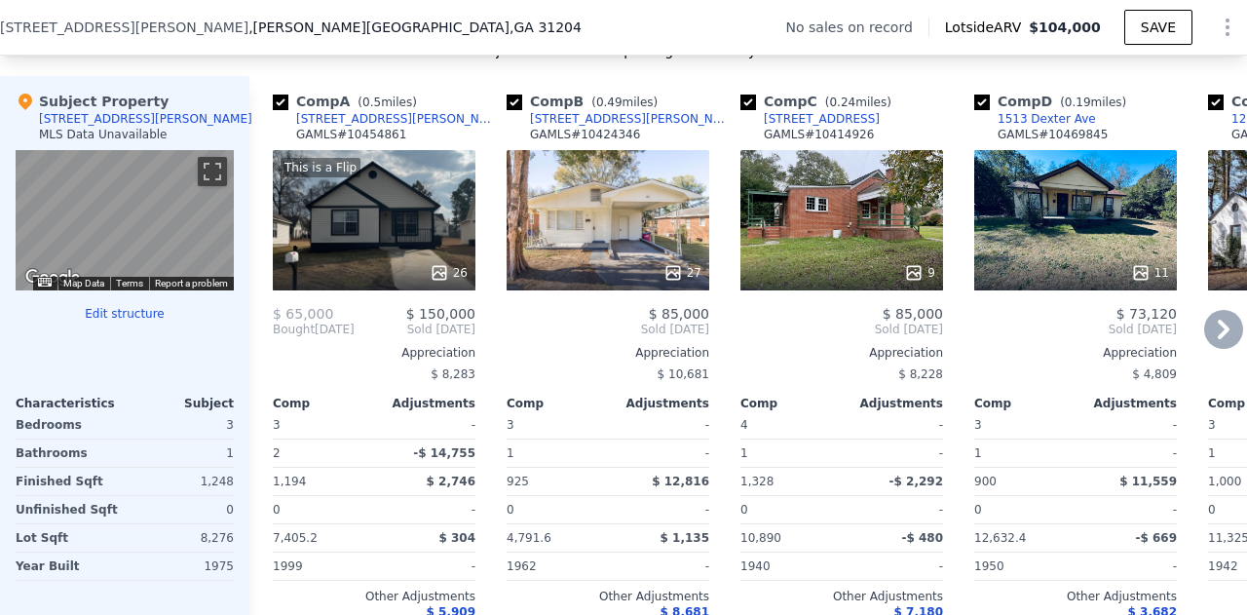
scroll to position [1871, 0]
click at [423, 278] on div "26" at bounding box center [375, 272] width 186 height 19
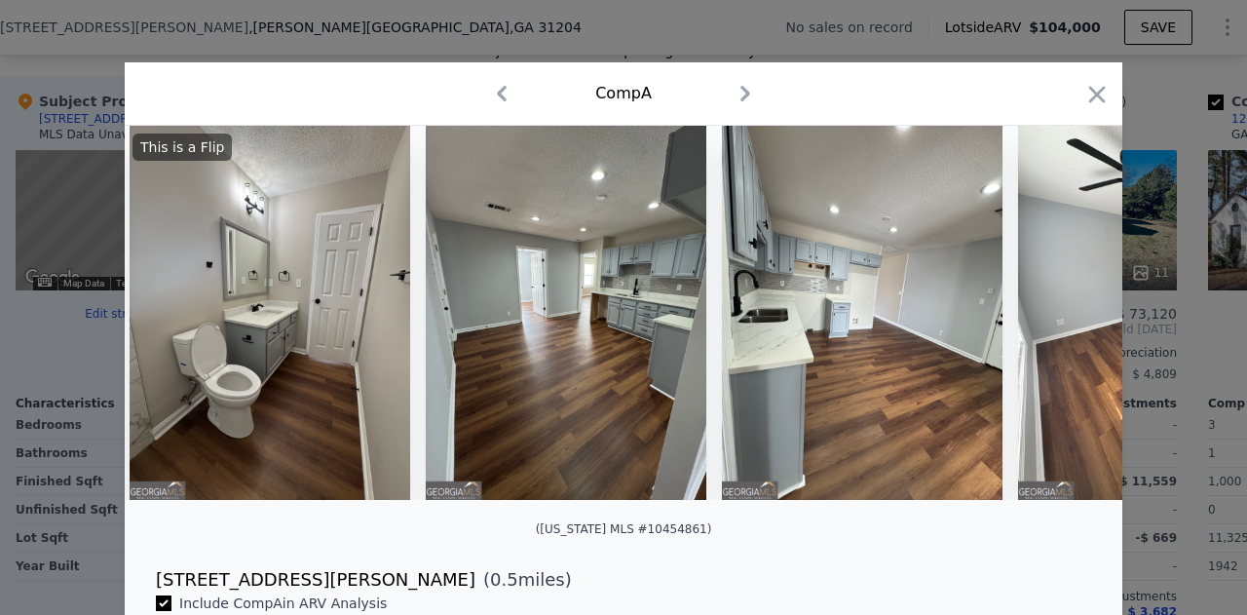
scroll to position [0, 1866]
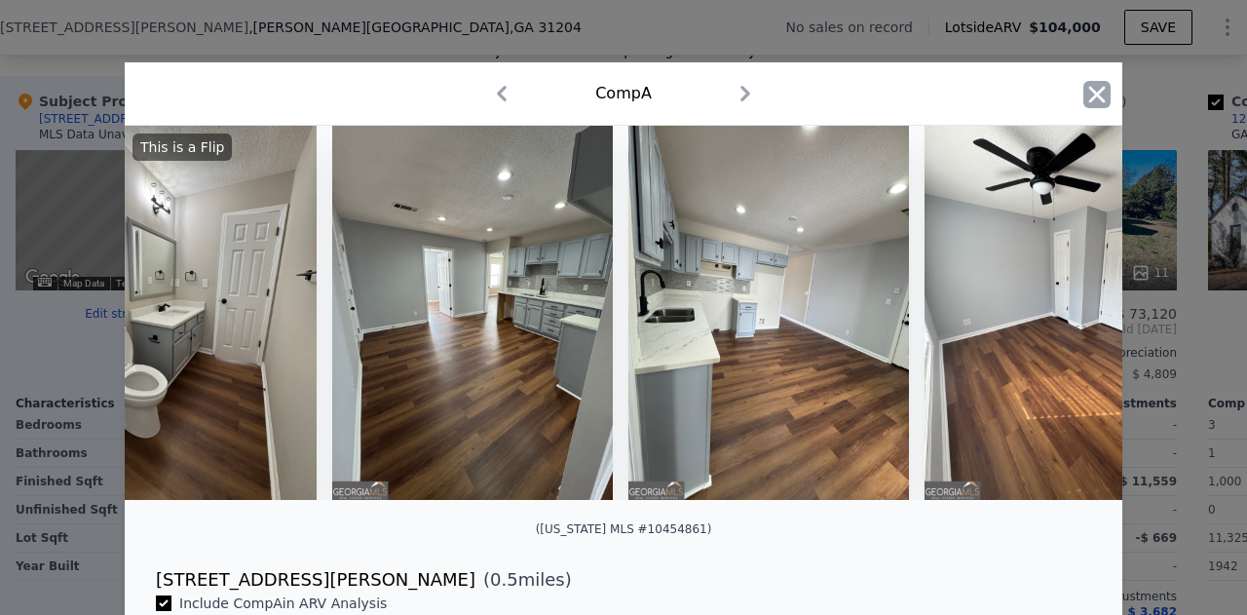
click at [1083, 101] on icon "button" at bounding box center [1096, 94] width 27 height 27
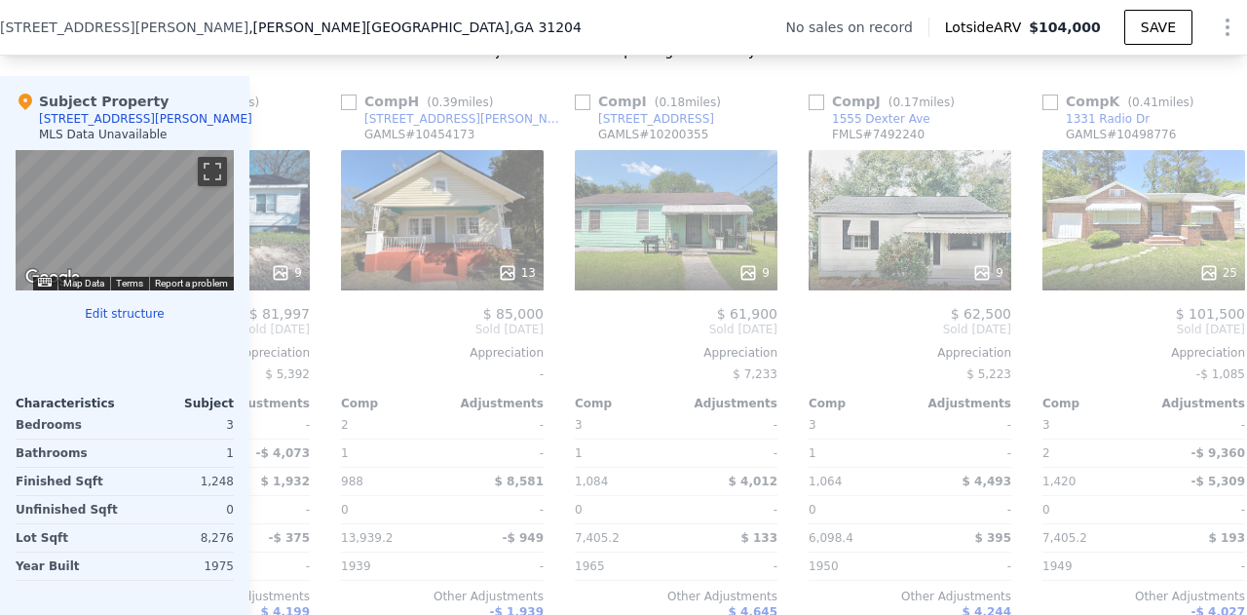
scroll to position [0, 1870]
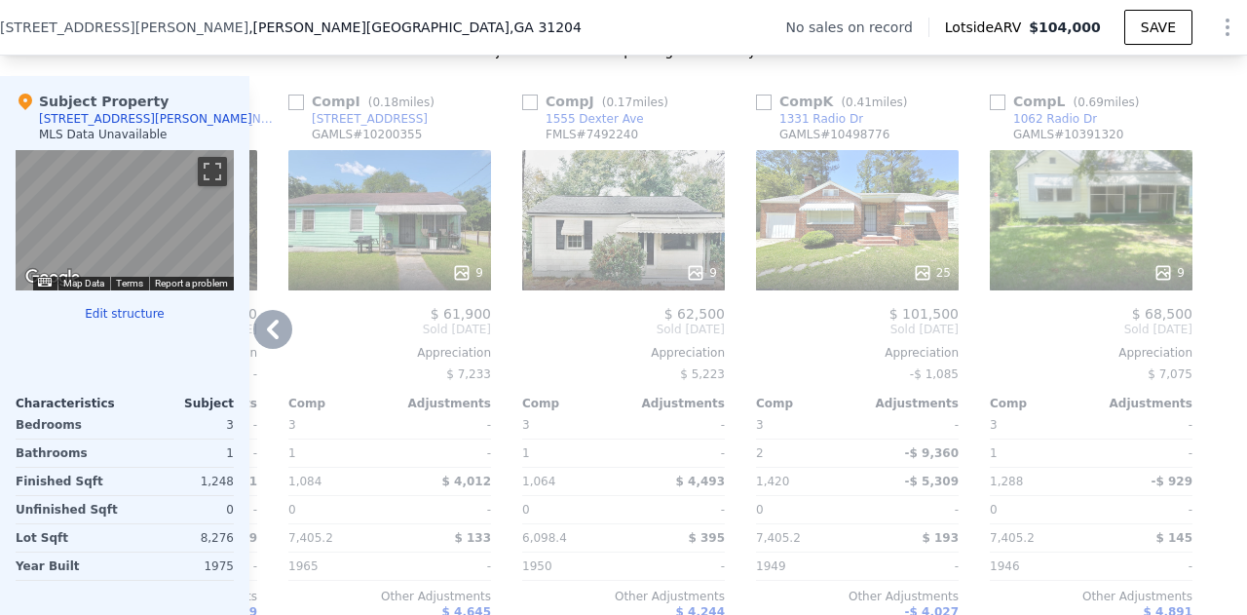
click at [838, 276] on div "25" at bounding box center [858, 272] width 186 height 19
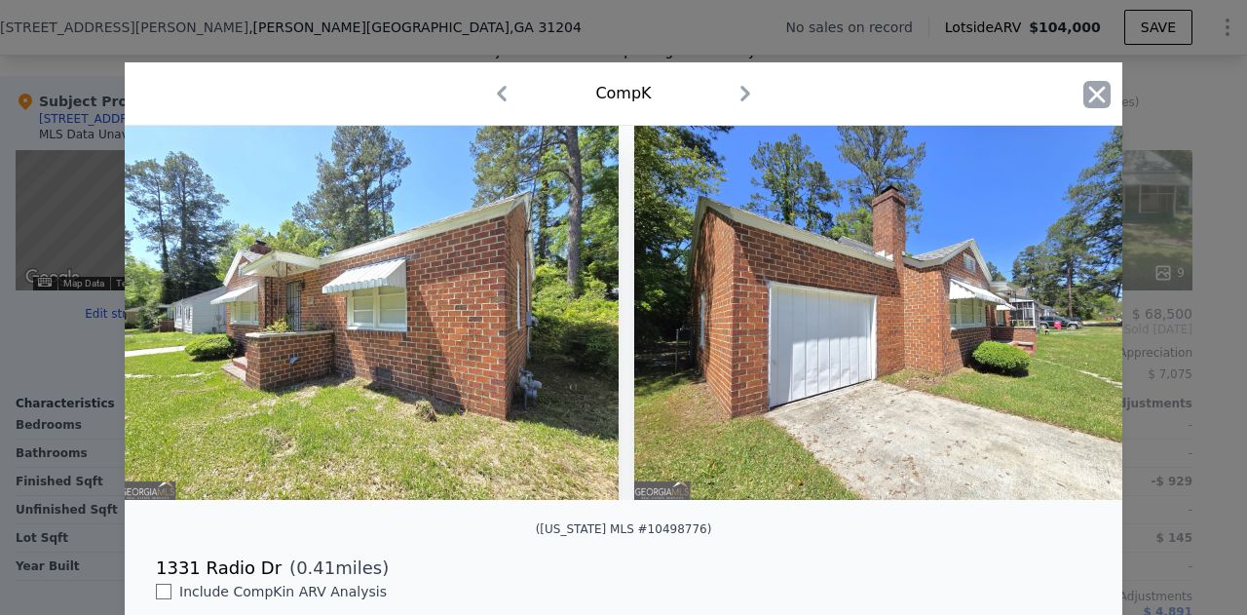
click at [1089, 84] on icon "button" at bounding box center [1096, 94] width 27 height 27
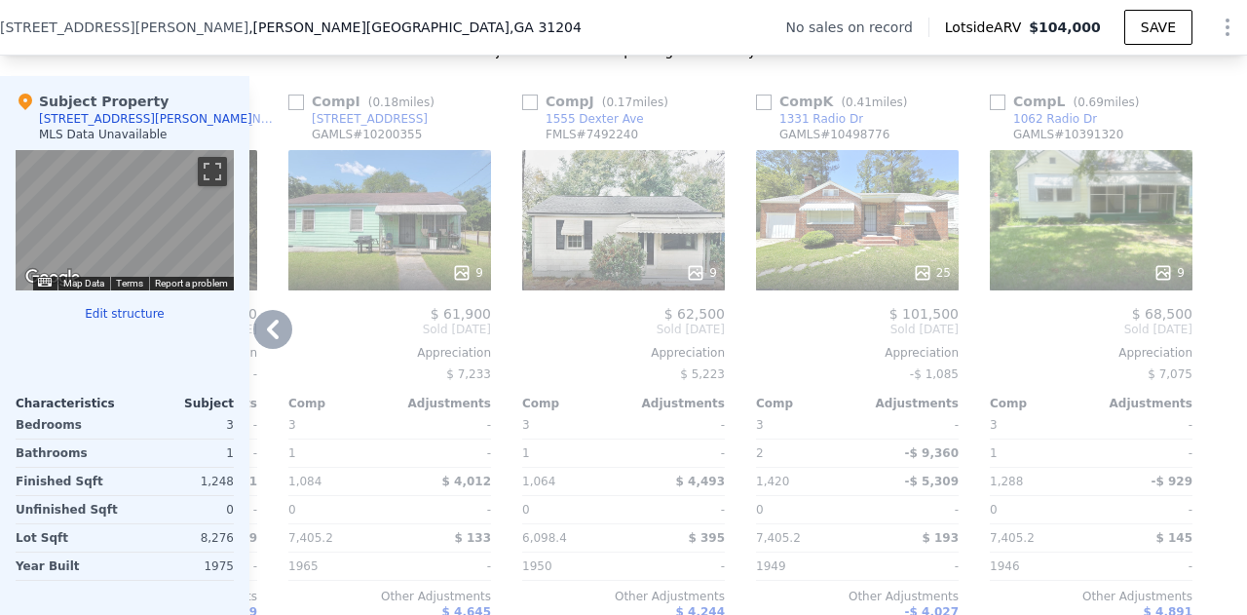
click at [852, 263] on div "25" at bounding box center [857, 220] width 203 height 140
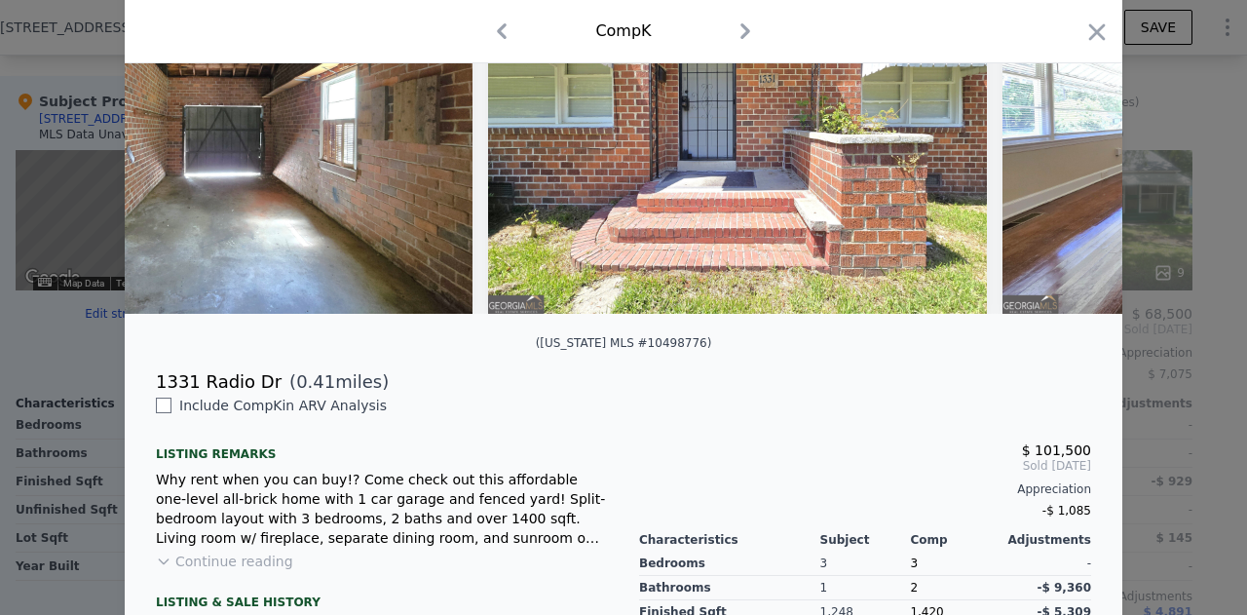
scroll to position [203, 0]
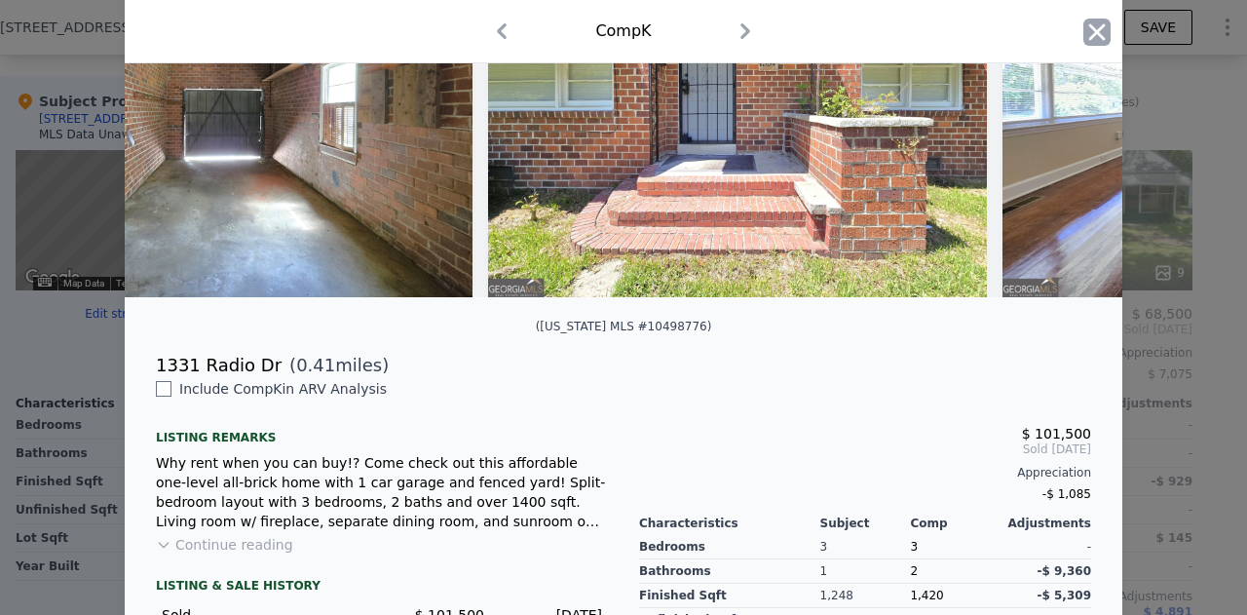
click at [1101, 31] on icon "button" at bounding box center [1096, 32] width 27 height 27
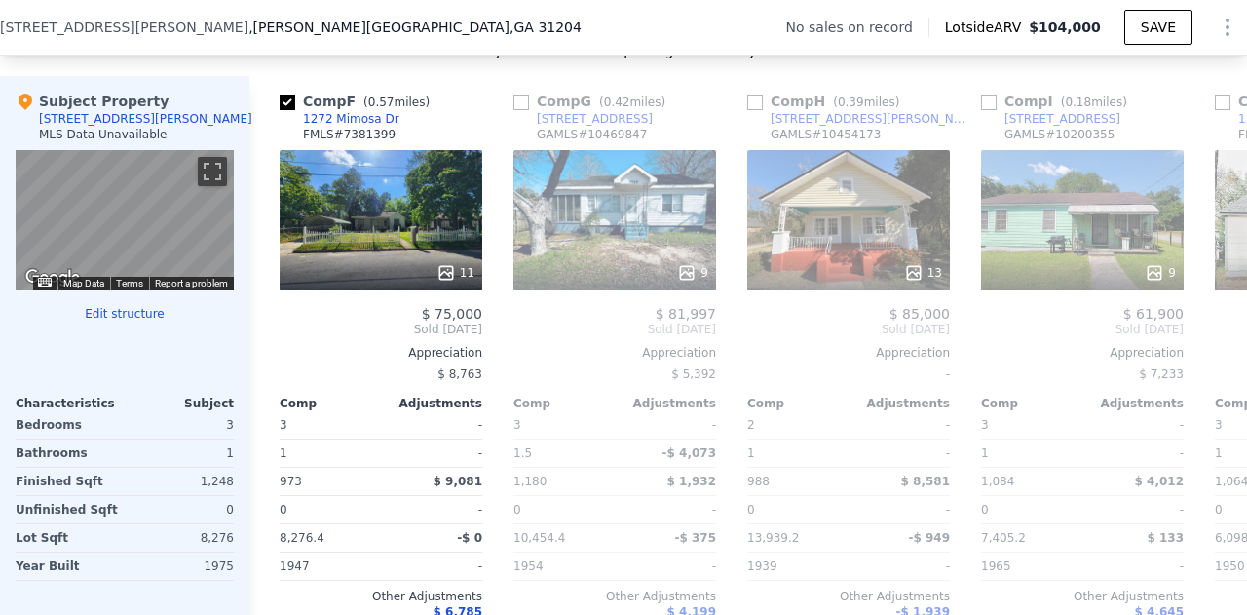
scroll to position [0, 1160]
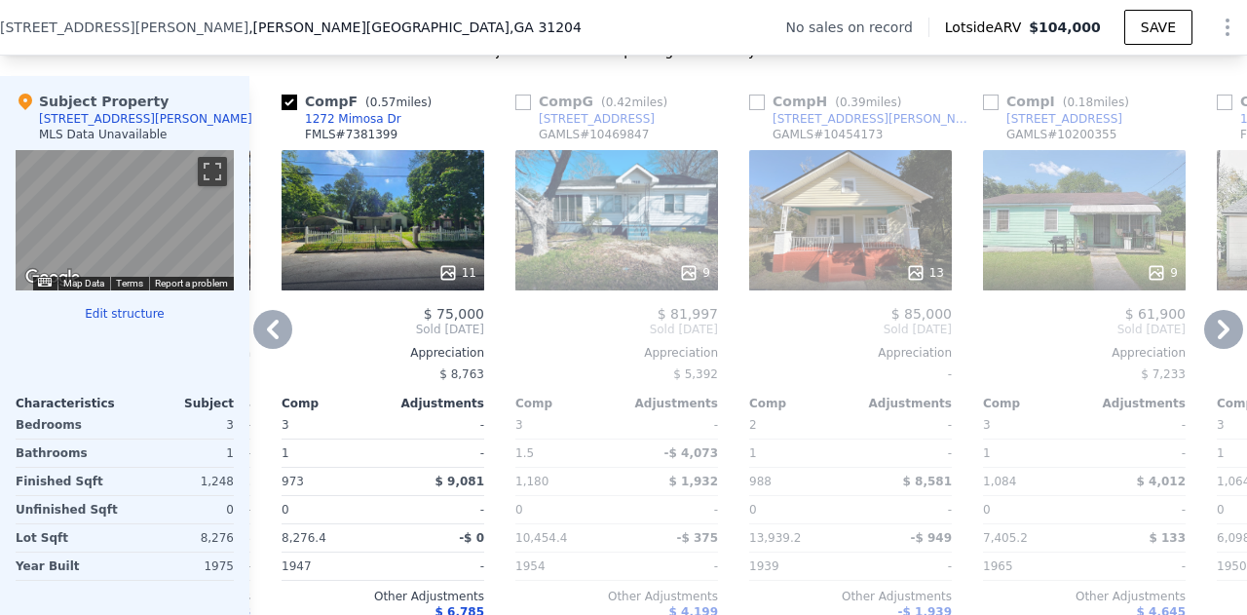
click at [635, 270] on div at bounding box center [616, 272] width 203 height 35
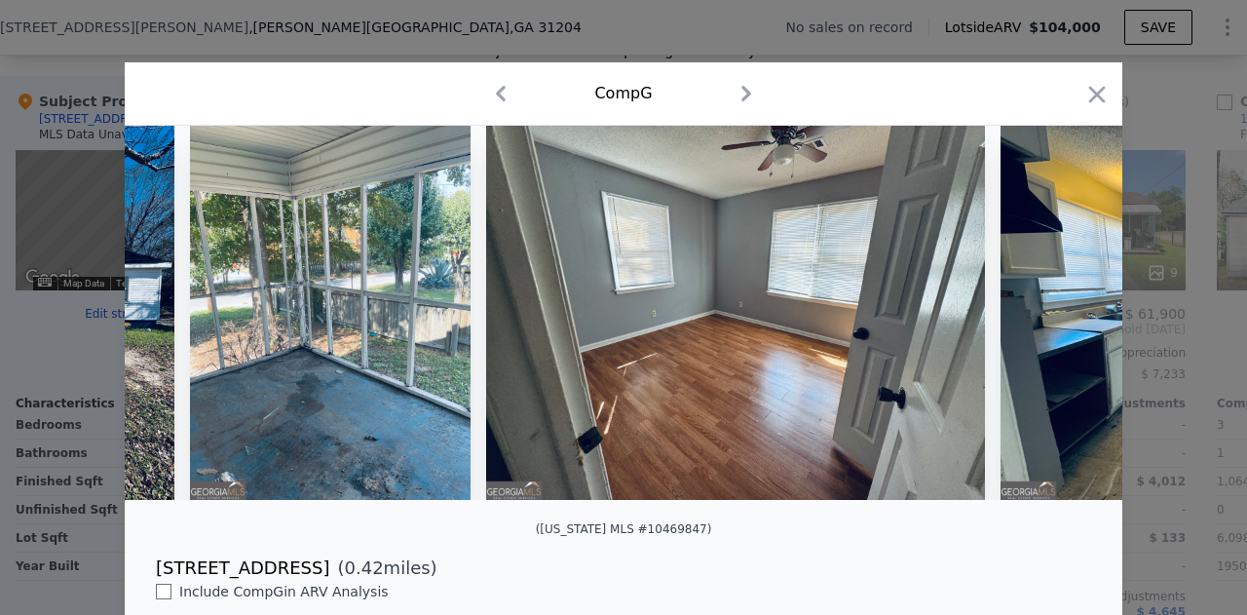
scroll to position [0, 232]
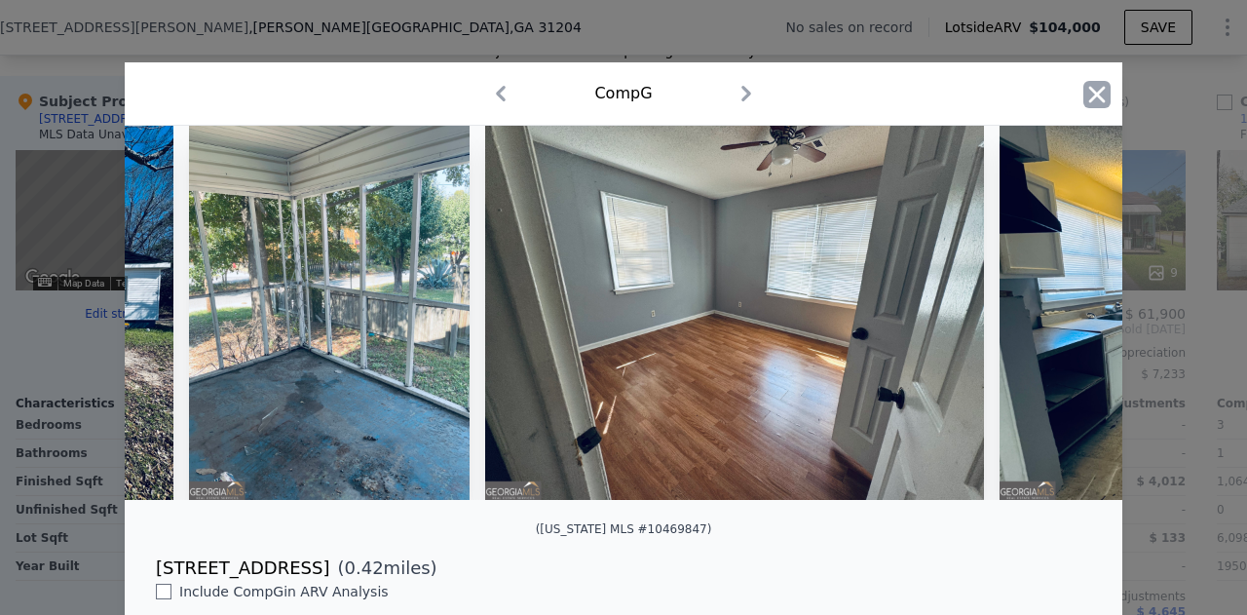
click at [1097, 95] on icon "button" at bounding box center [1096, 94] width 27 height 27
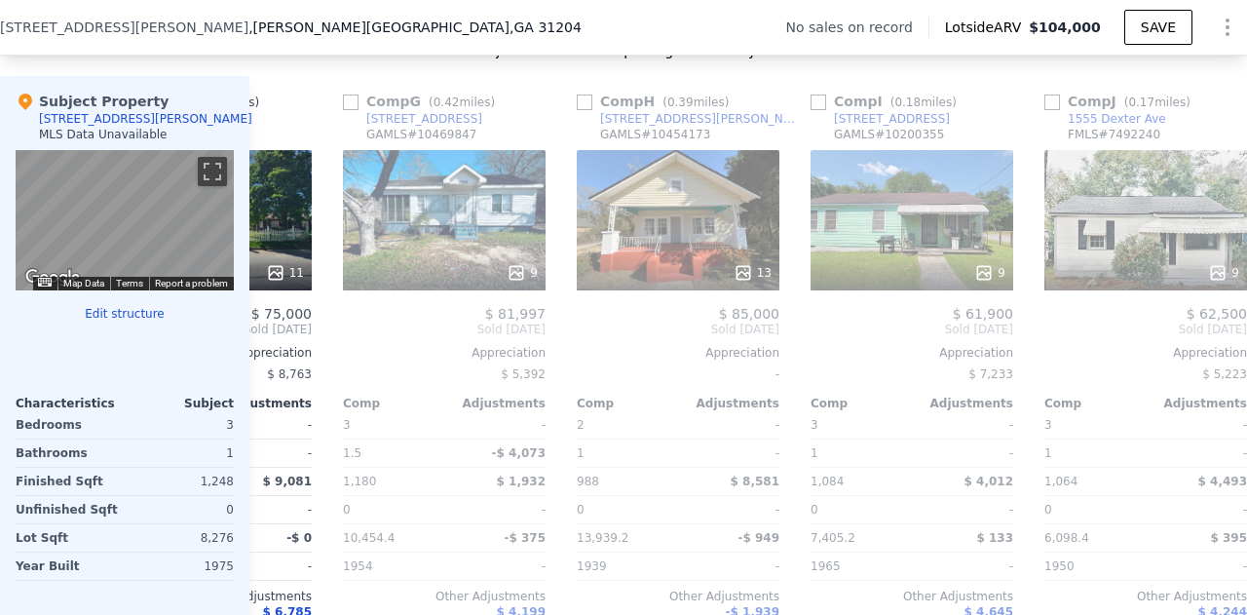
scroll to position [0, 1329]
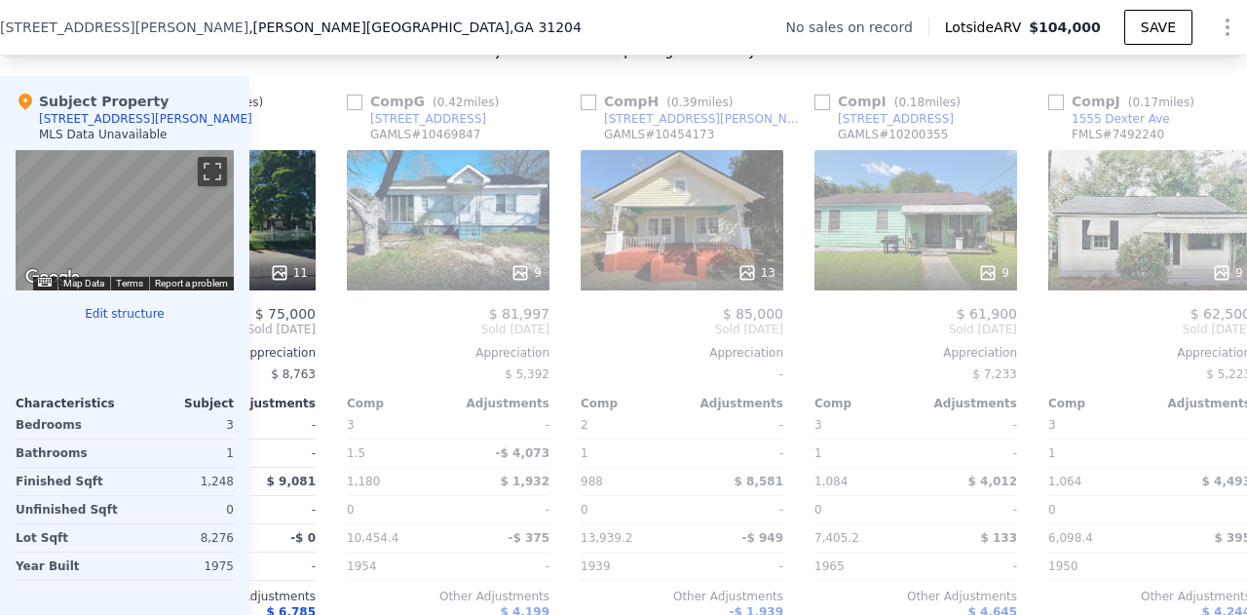
click at [610, 260] on div "13" at bounding box center [682, 220] width 203 height 140
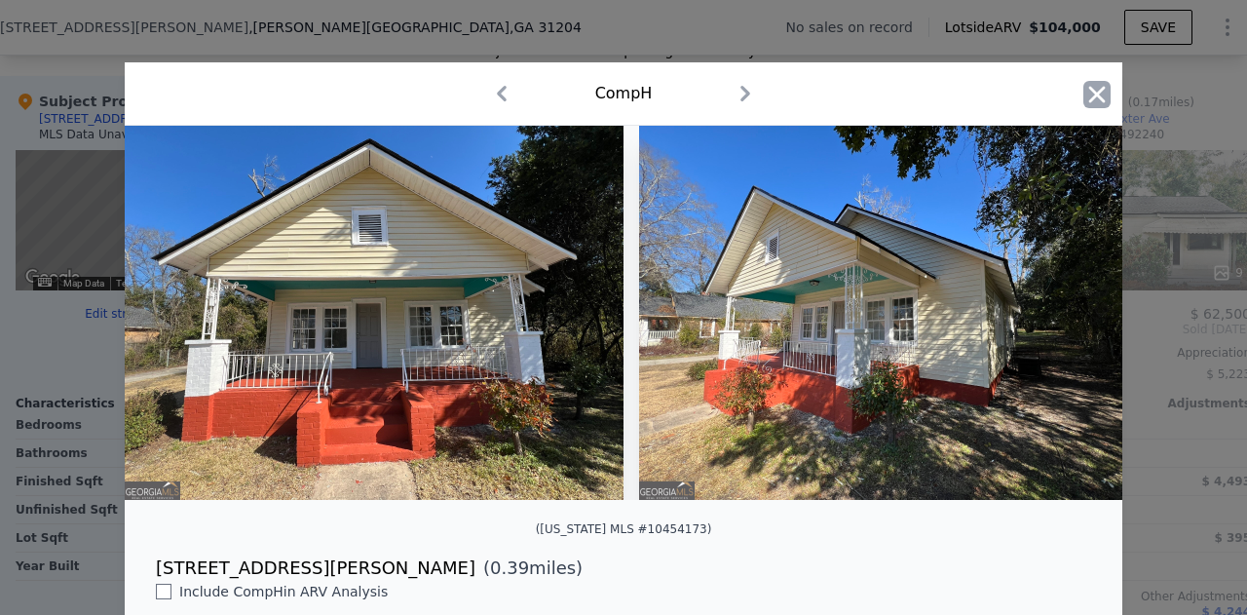
click at [1101, 92] on icon "button" at bounding box center [1096, 94] width 27 height 27
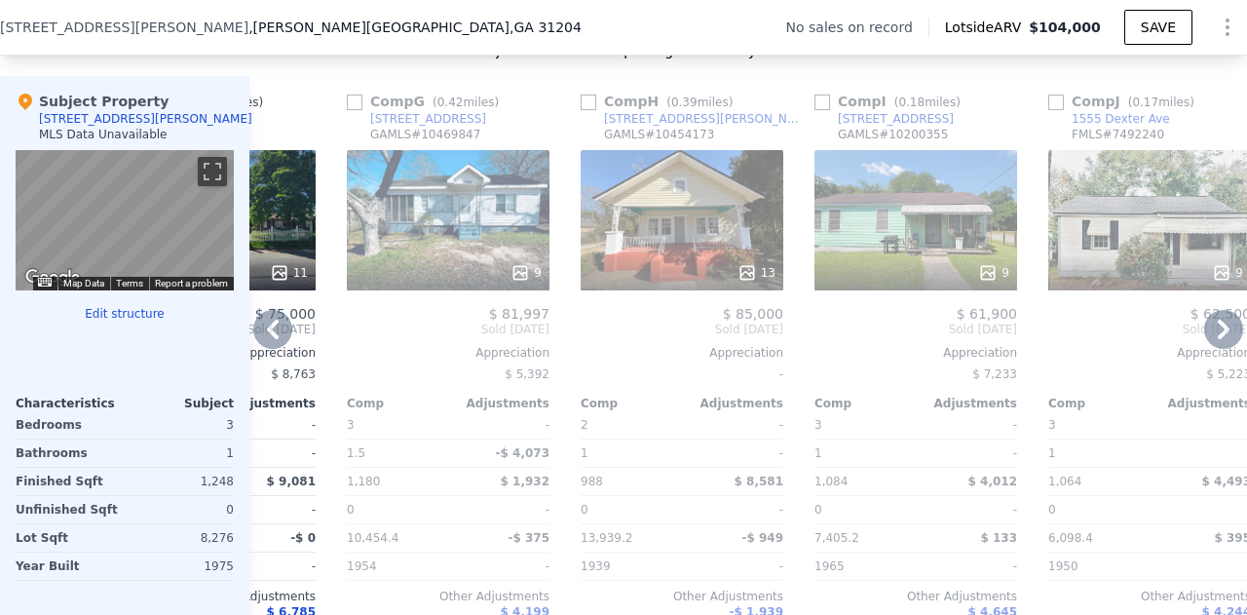
click at [448, 283] on div "9" at bounding box center [449, 272] width 186 height 19
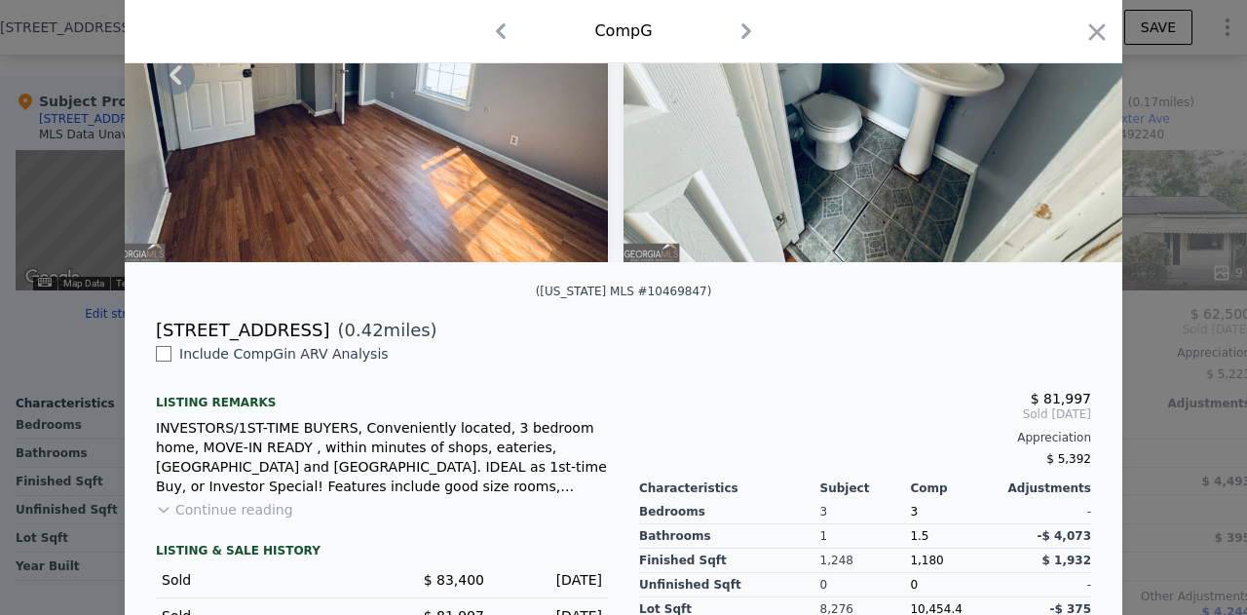
scroll to position [236, 0]
